Goal: Navigation & Orientation: Find specific page/section

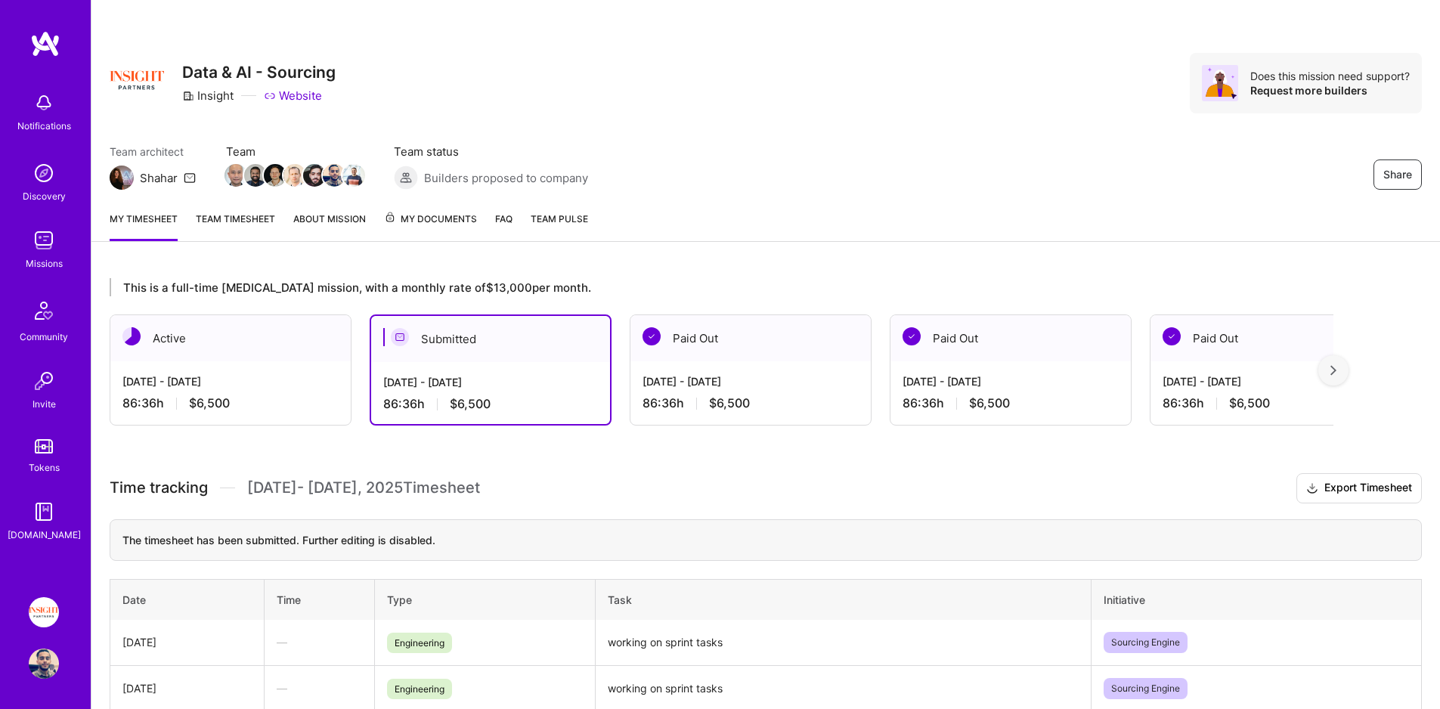
scroll to position [30, 0]
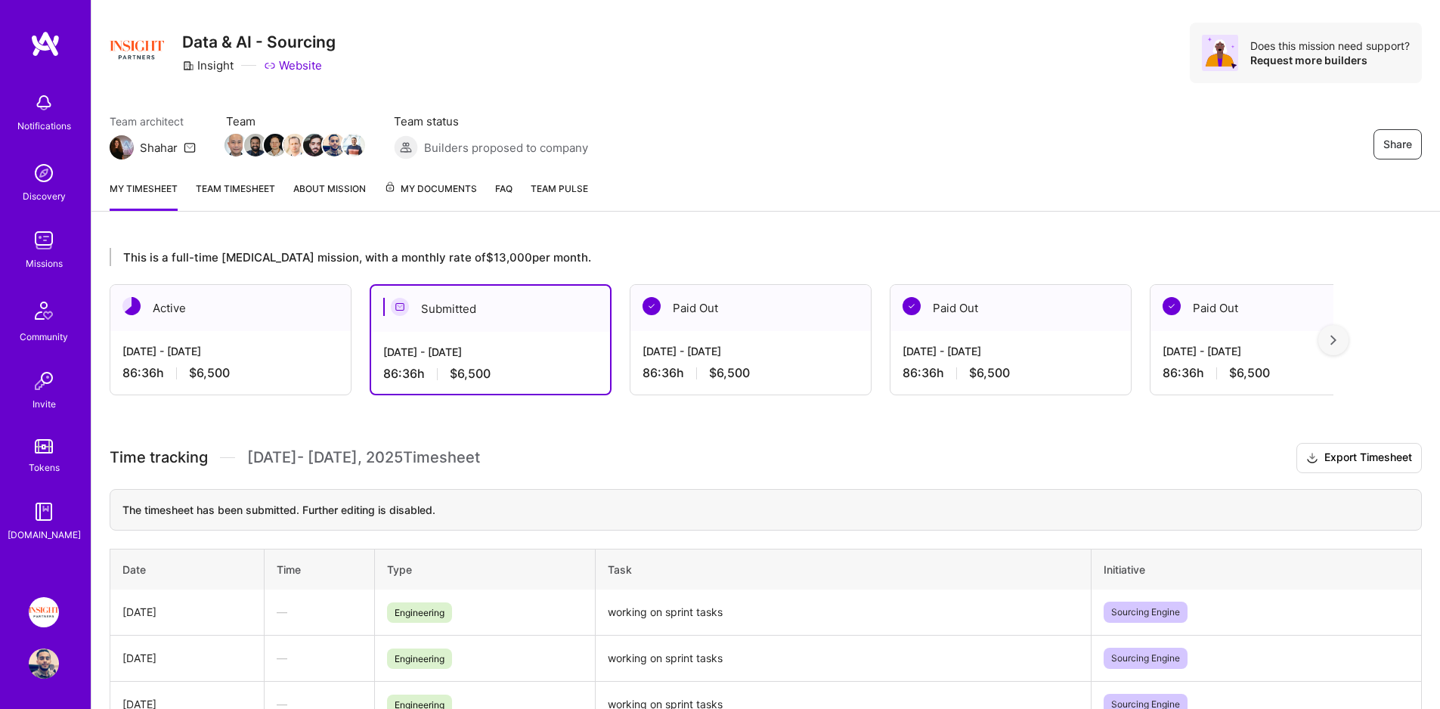
click at [40, 626] on img at bounding box center [44, 612] width 30 height 30
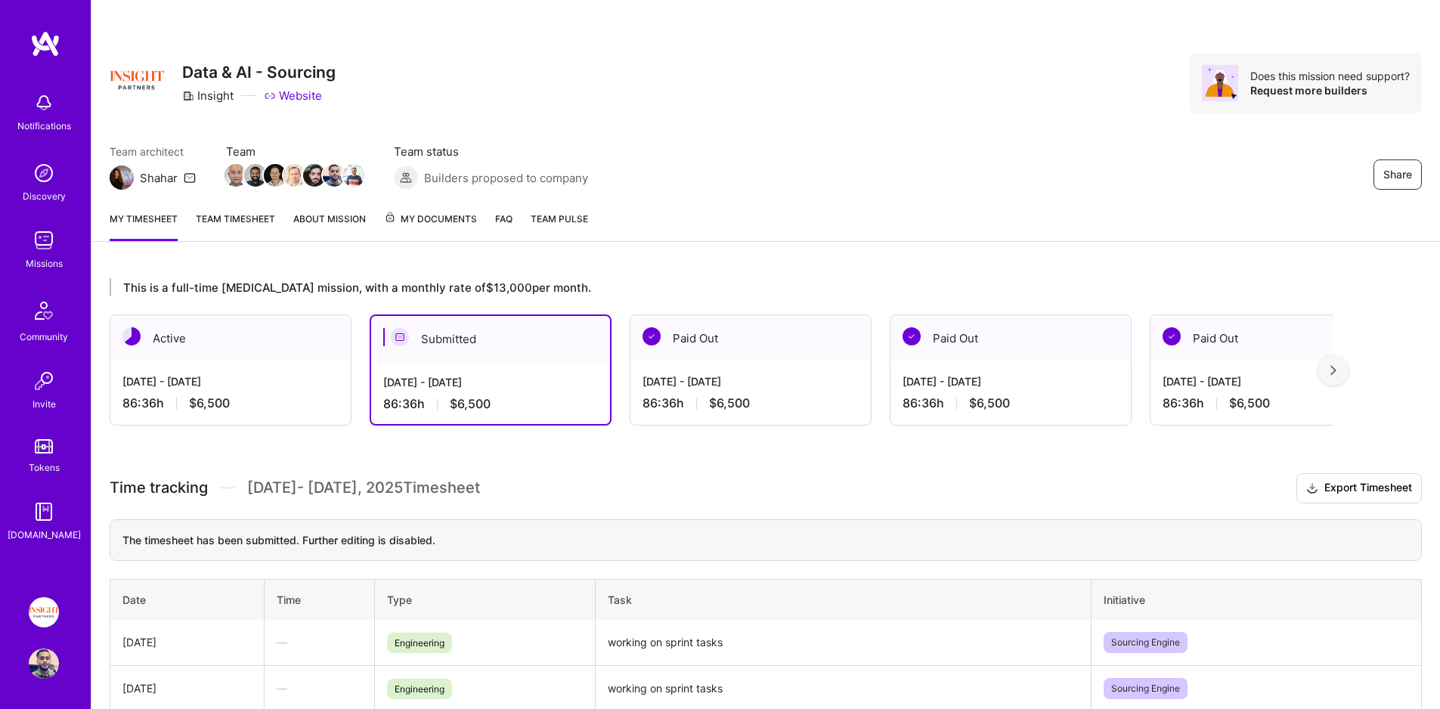
click at [35, 488] on div "Notifications Discovery Missions Community Invite Tokens [DOMAIN_NAME]" at bounding box center [45, 314] width 91 height 458
click at [42, 453] on img at bounding box center [44, 446] width 18 height 14
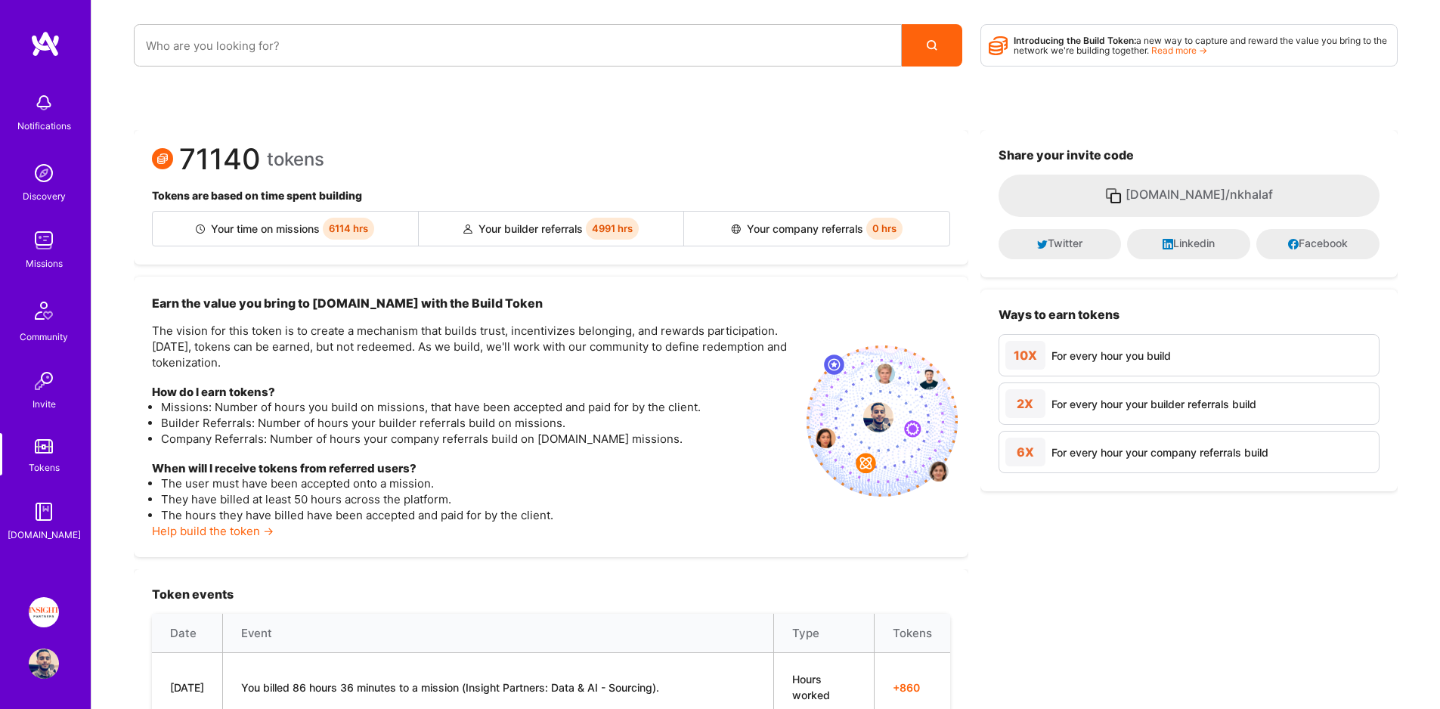
click at [48, 194] on div "Discovery" at bounding box center [44, 196] width 43 height 16
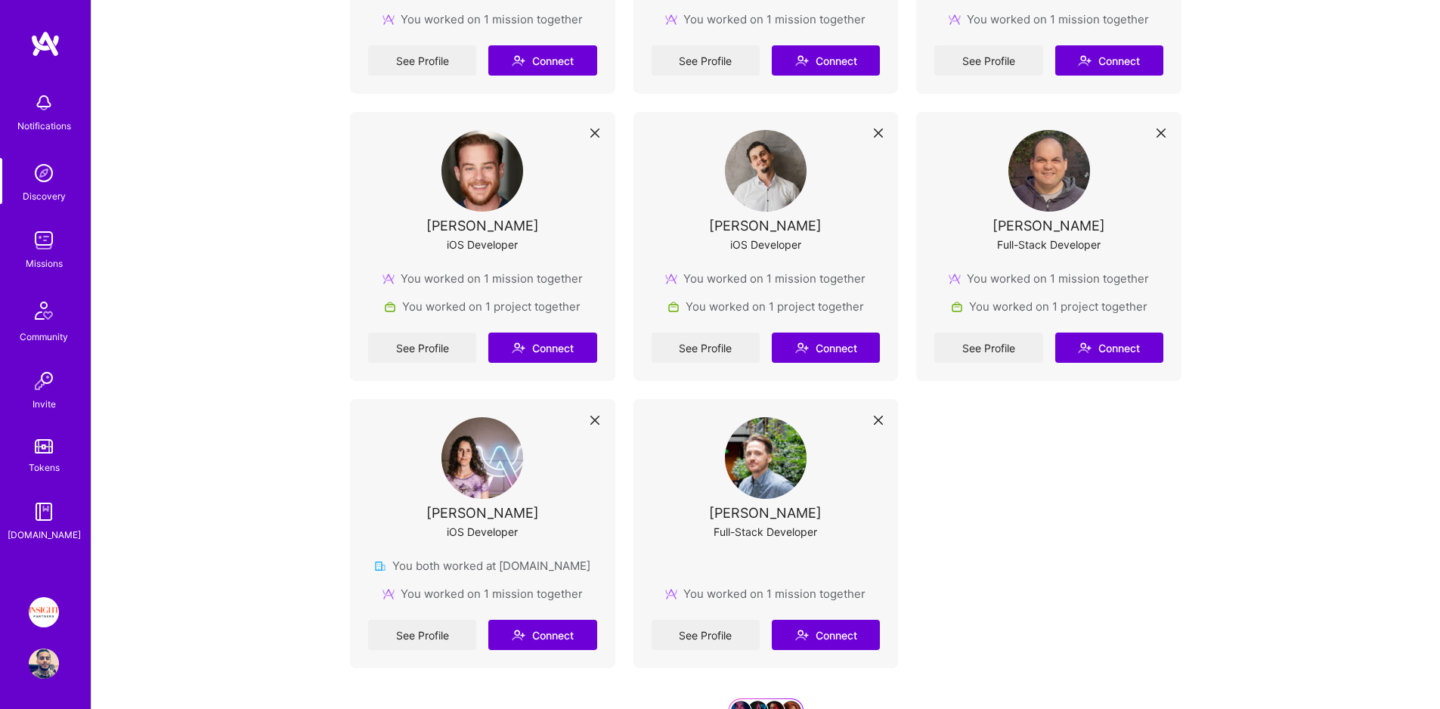
scroll to position [2525, 0]
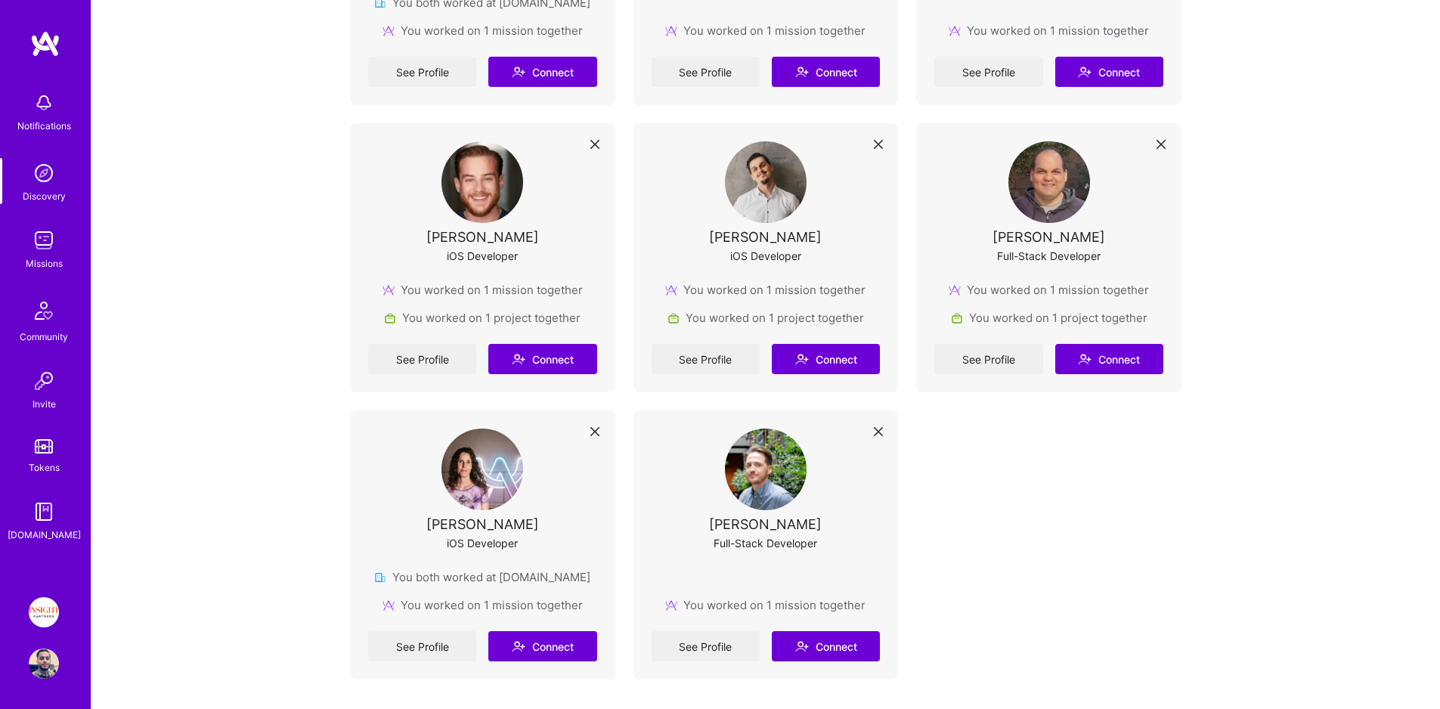
click at [33, 175] on img at bounding box center [44, 173] width 30 height 30
click at [45, 304] on img at bounding box center [44, 311] width 36 height 36
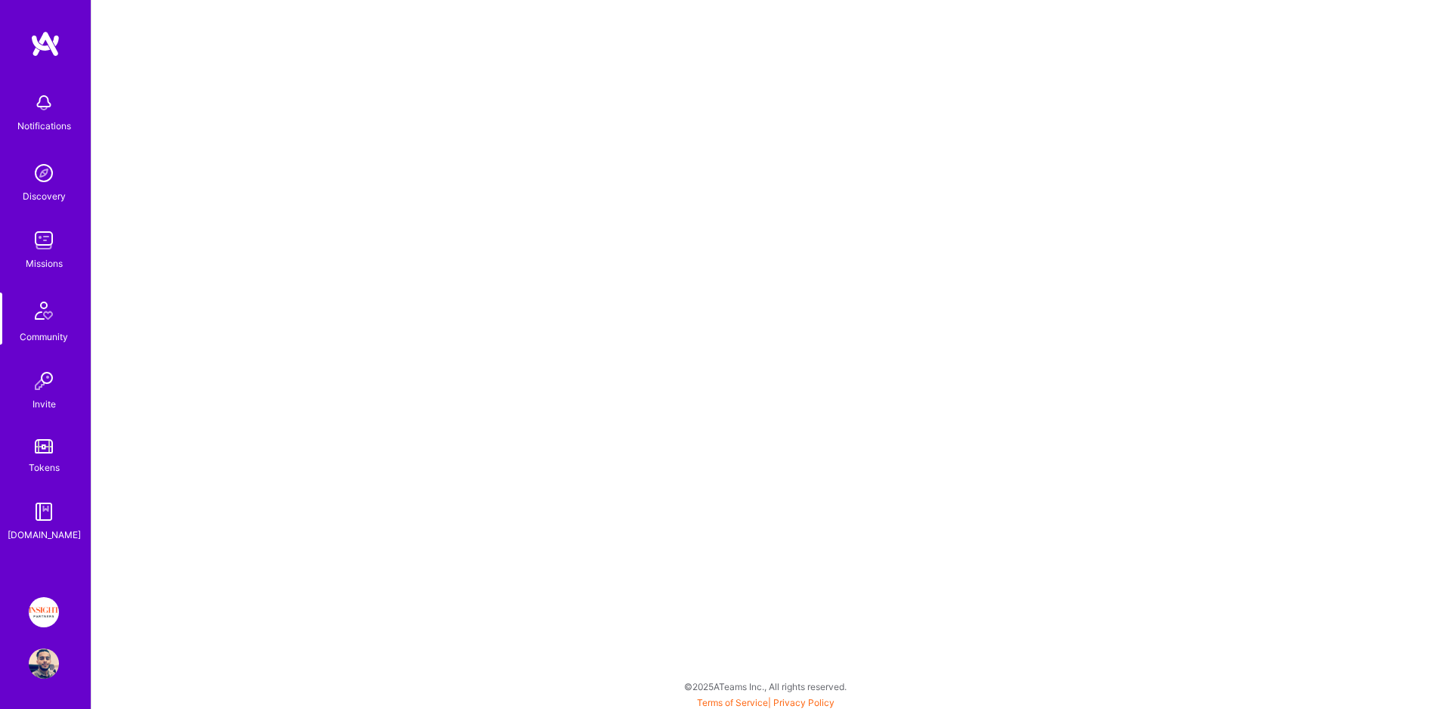
click at [45, 184] on img at bounding box center [44, 173] width 30 height 30
